Goal: Information Seeking & Learning: Check status

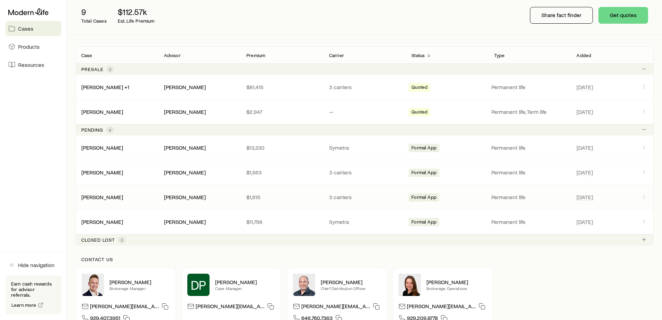
scroll to position [104, 0]
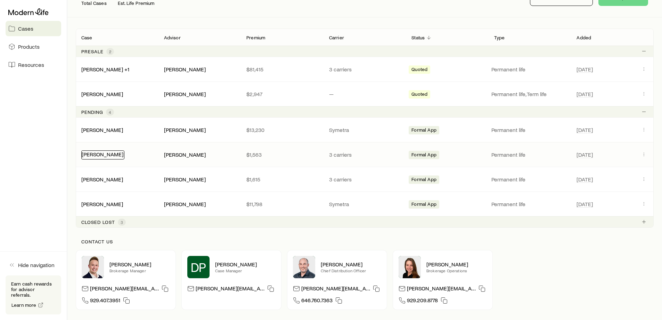
click at [118, 157] on div "[PERSON_NAME]" at bounding box center [102, 154] width 43 height 9
click at [107, 157] on link "[PERSON_NAME]" at bounding box center [103, 154] width 42 height 7
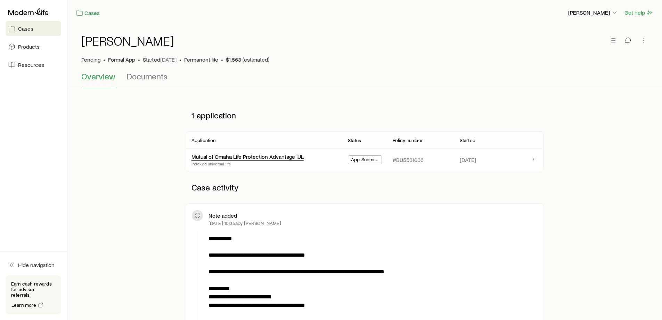
click at [235, 160] on div "Mutual of Omaha Life Protection Advantage IUL" at bounding box center [248, 156] width 112 height 7
click at [235, 159] on link "Mutual of Omaha Life Protection Advantage IUL" at bounding box center [248, 155] width 112 height 7
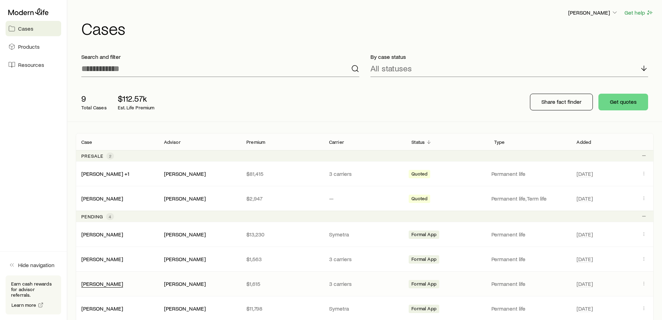
click at [116, 287] on div "[PERSON_NAME]" at bounding box center [102, 283] width 42 height 7
click at [105, 284] on link "[PERSON_NAME]" at bounding box center [103, 283] width 42 height 7
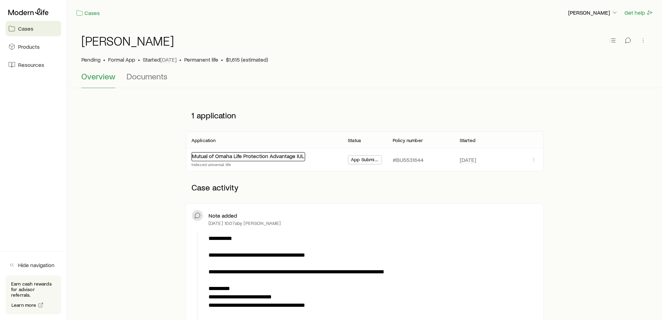
click at [254, 157] on link "Mutual of Omaha Life Protection Advantage IUL" at bounding box center [248, 155] width 112 height 7
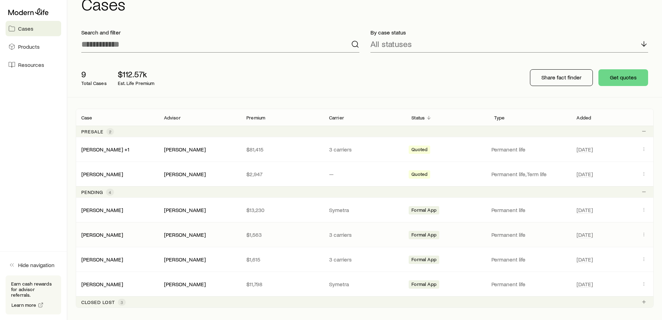
scroll to position [70, 0]
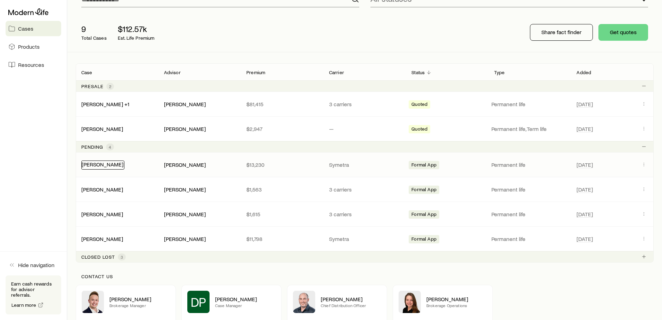
click at [101, 164] on link "[PERSON_NAME]" at bounding box center [103, 164] width 42 height 7
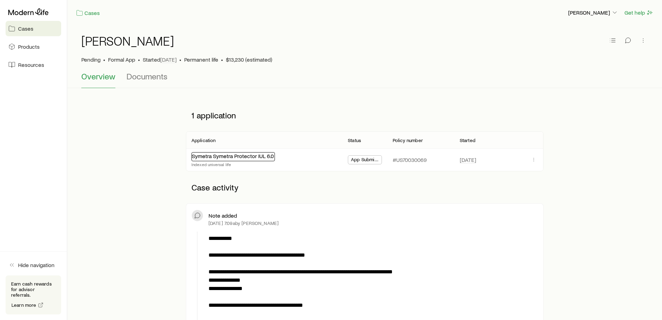
click at [255, 159] on div "Symetra Symetra Protector IUL 6.0" at bounding box center [233, 156] width 83 height 9
click at [232, 156] on link "Symetra Symetra Protector IUL 6.0" at bounding box center [233, 155] width 82 height 7
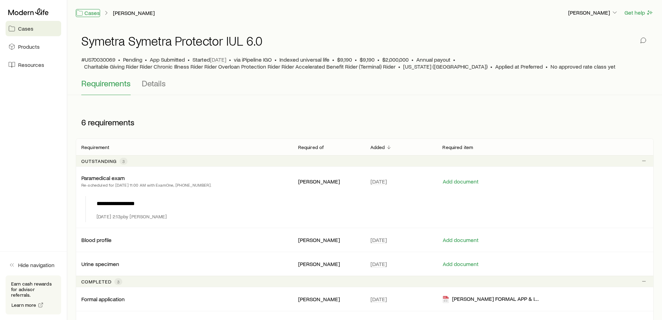
click at [89, 15] on link "Cases" at bounding box center [88, 13] width 24 height 8
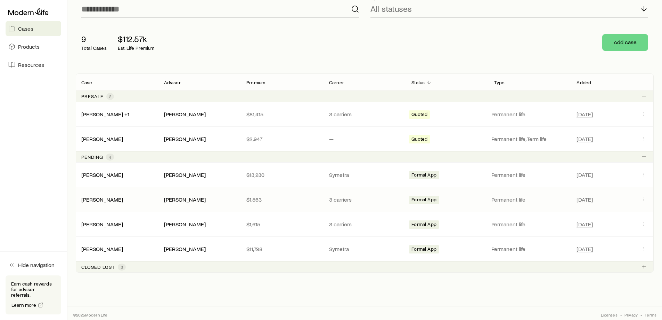
scroll to position [63, 0]
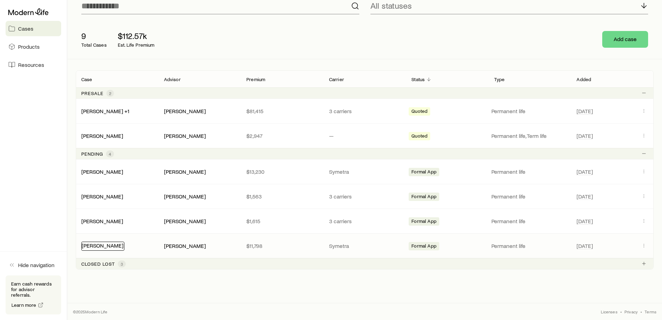
click at [122, 248] on link "[PERSON_NAME]" at bounding box center [103, 245] width 42 height 7
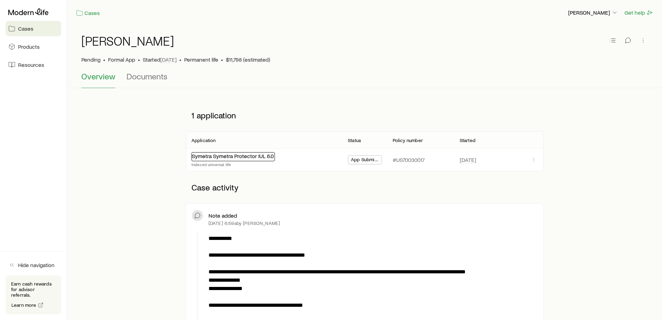
click at [232, 157] on link "Symetra Symetra Protector IUL 6.0" at bounding box center [233, 155] width 82 height 7
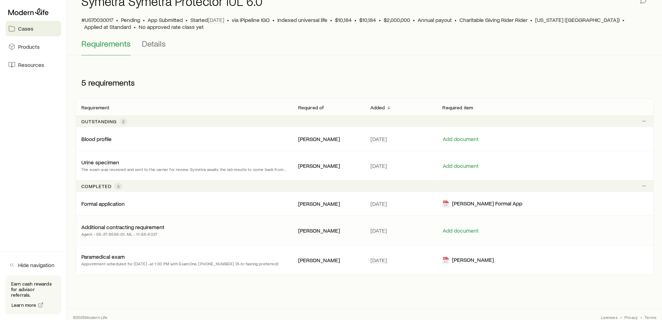
scroll to position [45, 0]
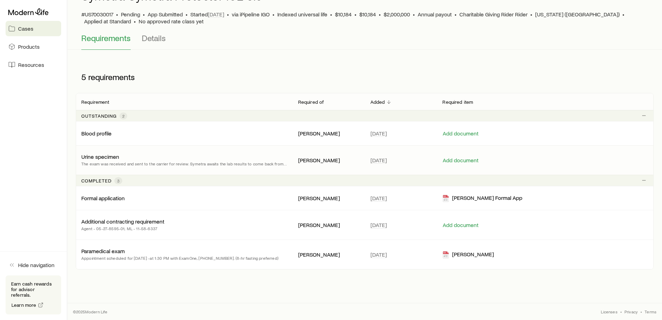
click at [134, 163] on p "The exam was received and sent to the carrier for review. Symetra awaits the la…" at bounding box center [184, 163] width 206 height 7
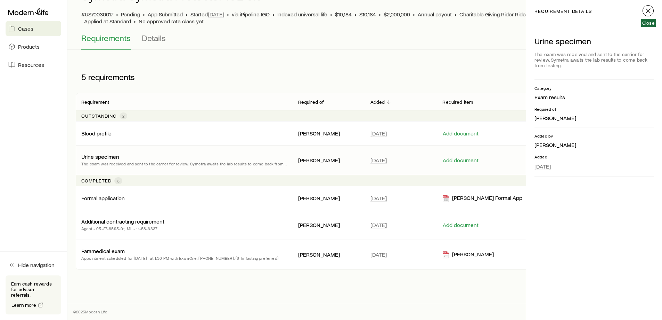
click at [650, 14] on icon "button" at bounding box center [648, 11] width 8 height 8
